Goal: Register for event/course

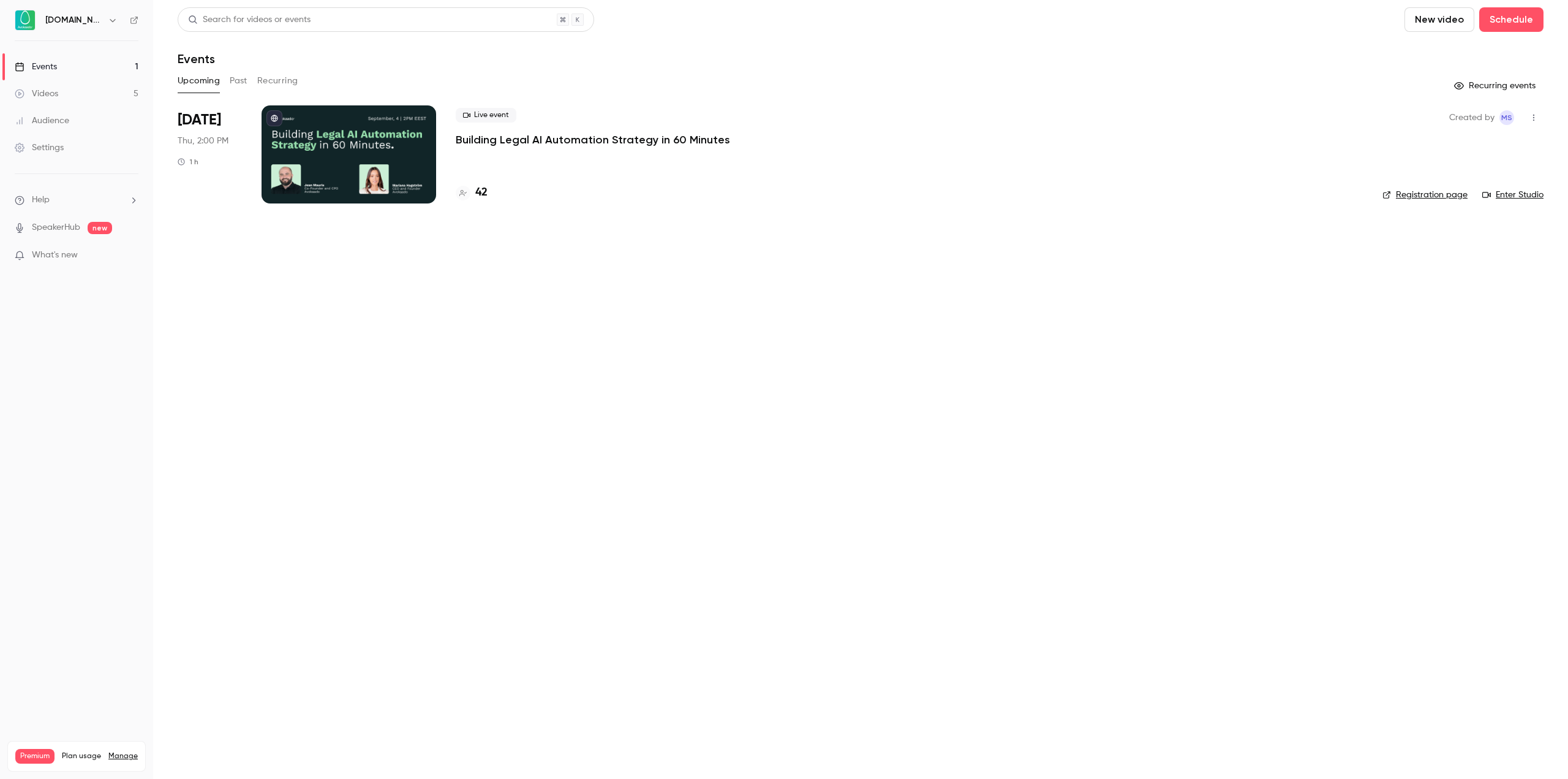
click at [598, 137] on p "Building Legal AI Automation Strategy in 60 Minutes" at bounding box center [593, 140] width 274 height 15
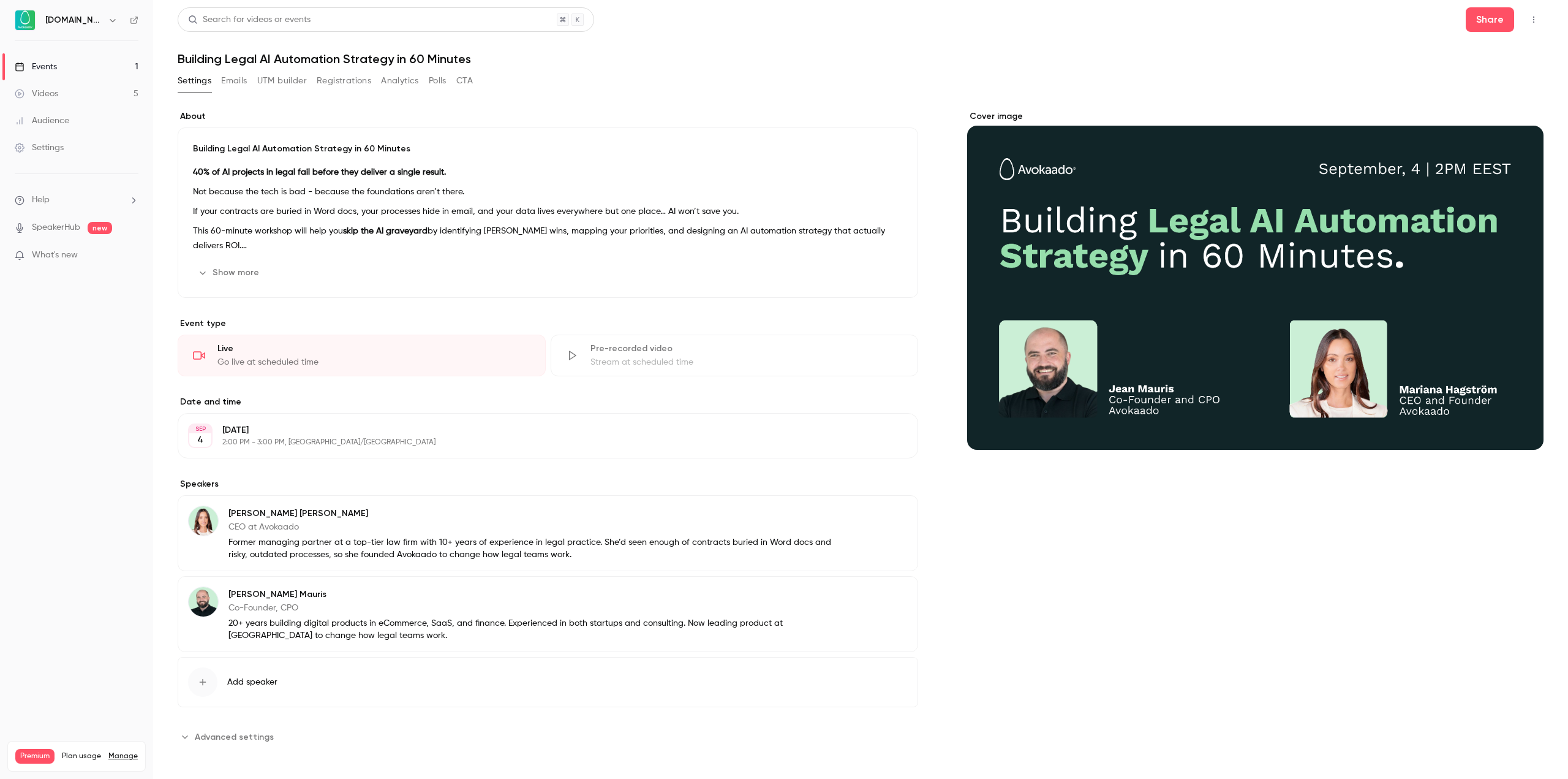
click at [362, 82] on button "Registrations" at bounding box center [344, 80] width 55 height 19
